Goal: Navigation & Orientation: Find specific page/section

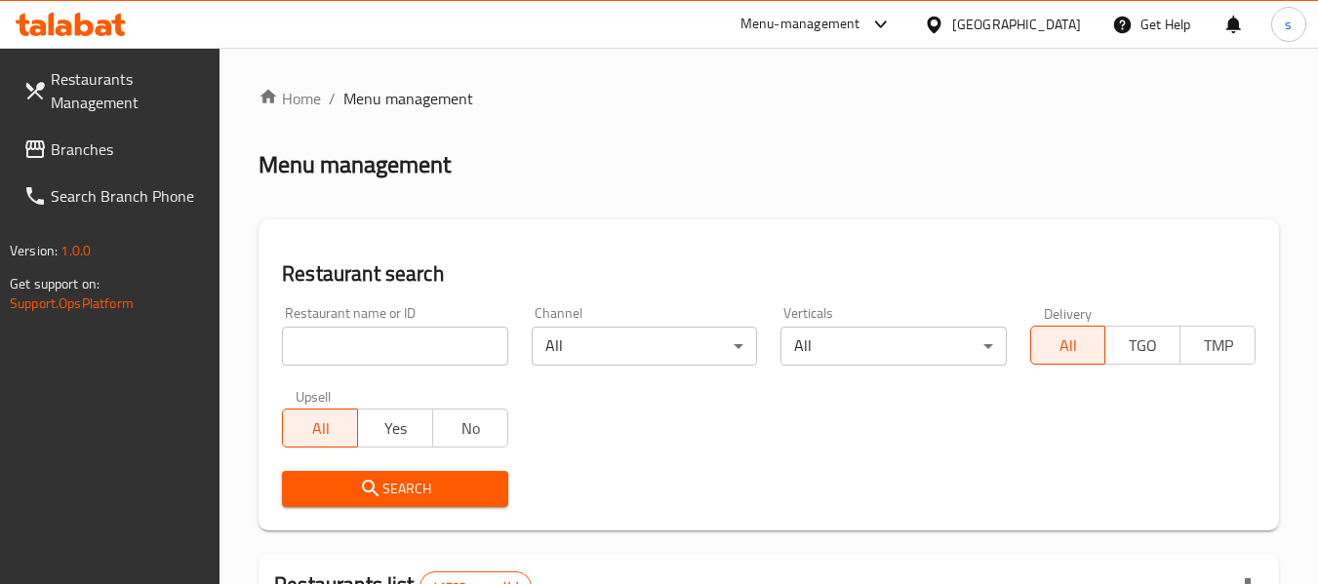
click at [1014, 30] on div "[GEOGRAPHIC_DATA]" at bounding box center [1016, 24] width 129 height 21
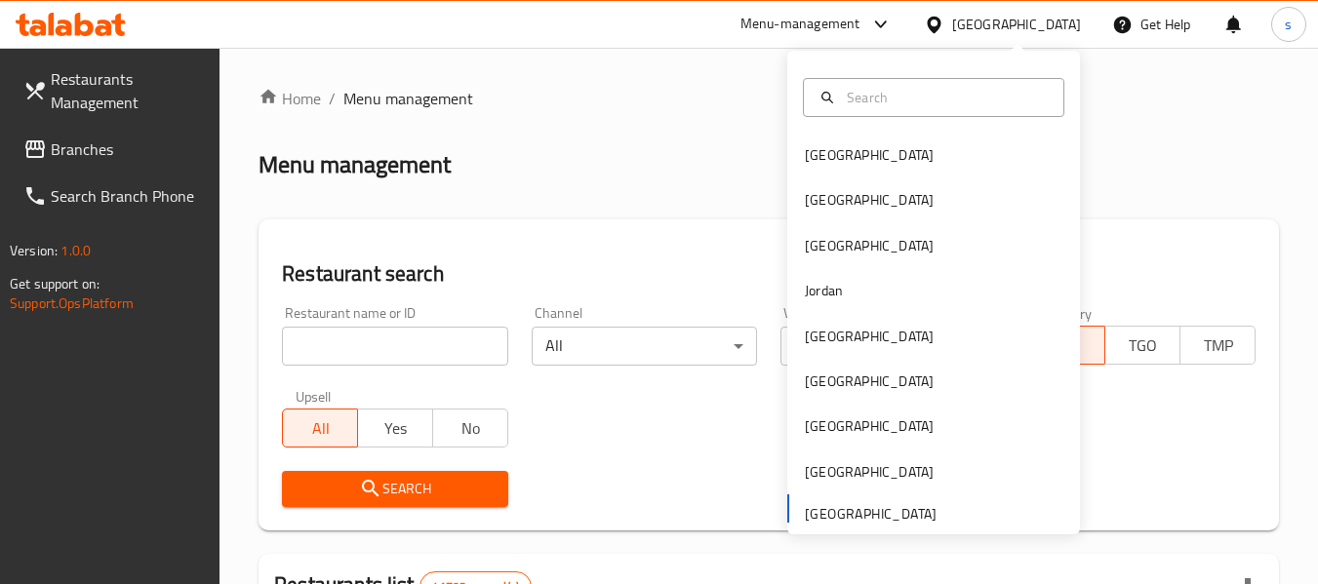
click at [832, 18] on div "Menu-management" at bounding box center [801, 24] width 120 height 23
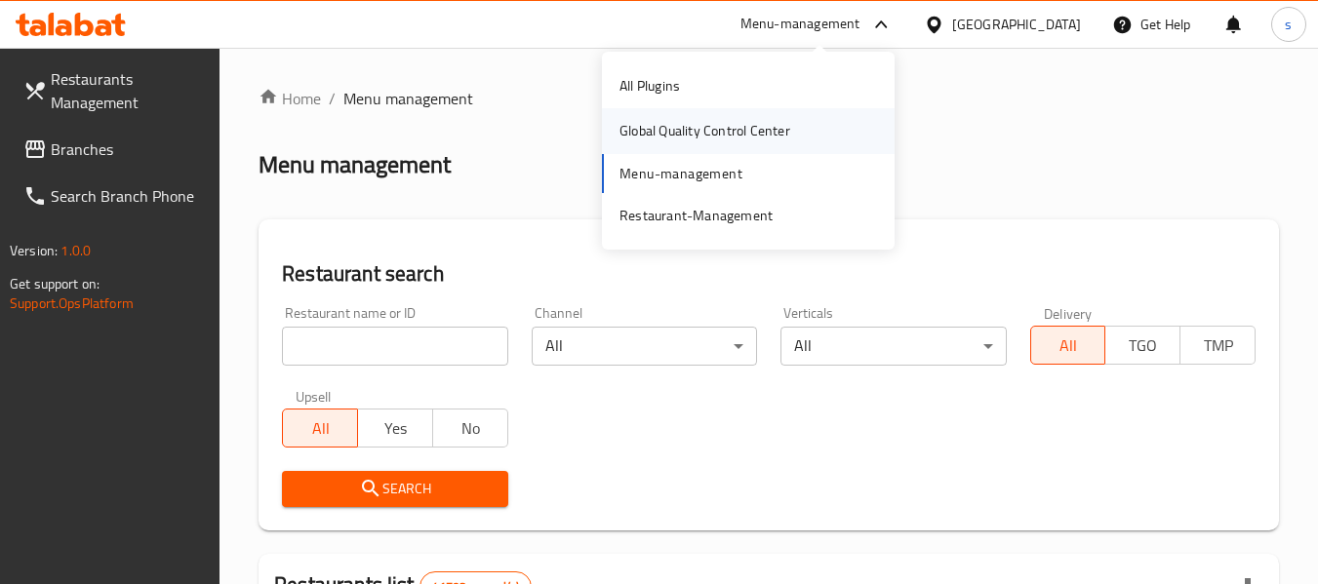
click at [767, 137] on div "Global Quality Control Center" at bounding box center [705, 130] width 171 height 21
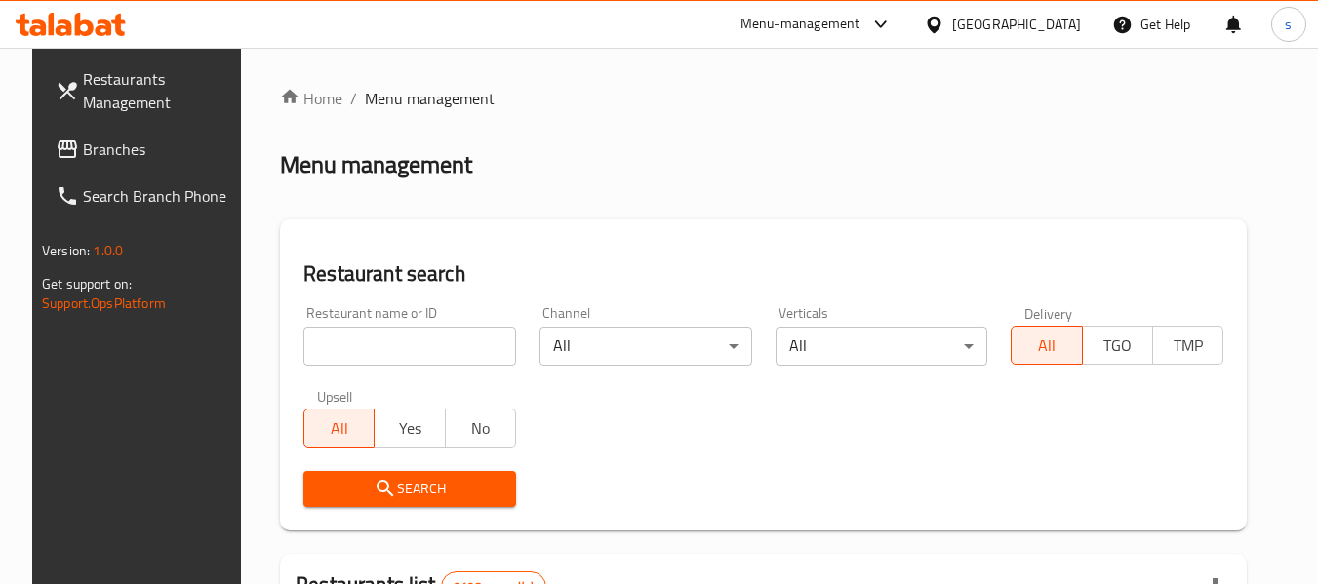
click at [84, 147] on span "Branches" at bounding box center [160, 149] width 154 height 23
